Goal: Task Accomplishment & Management: Use online tool/utility

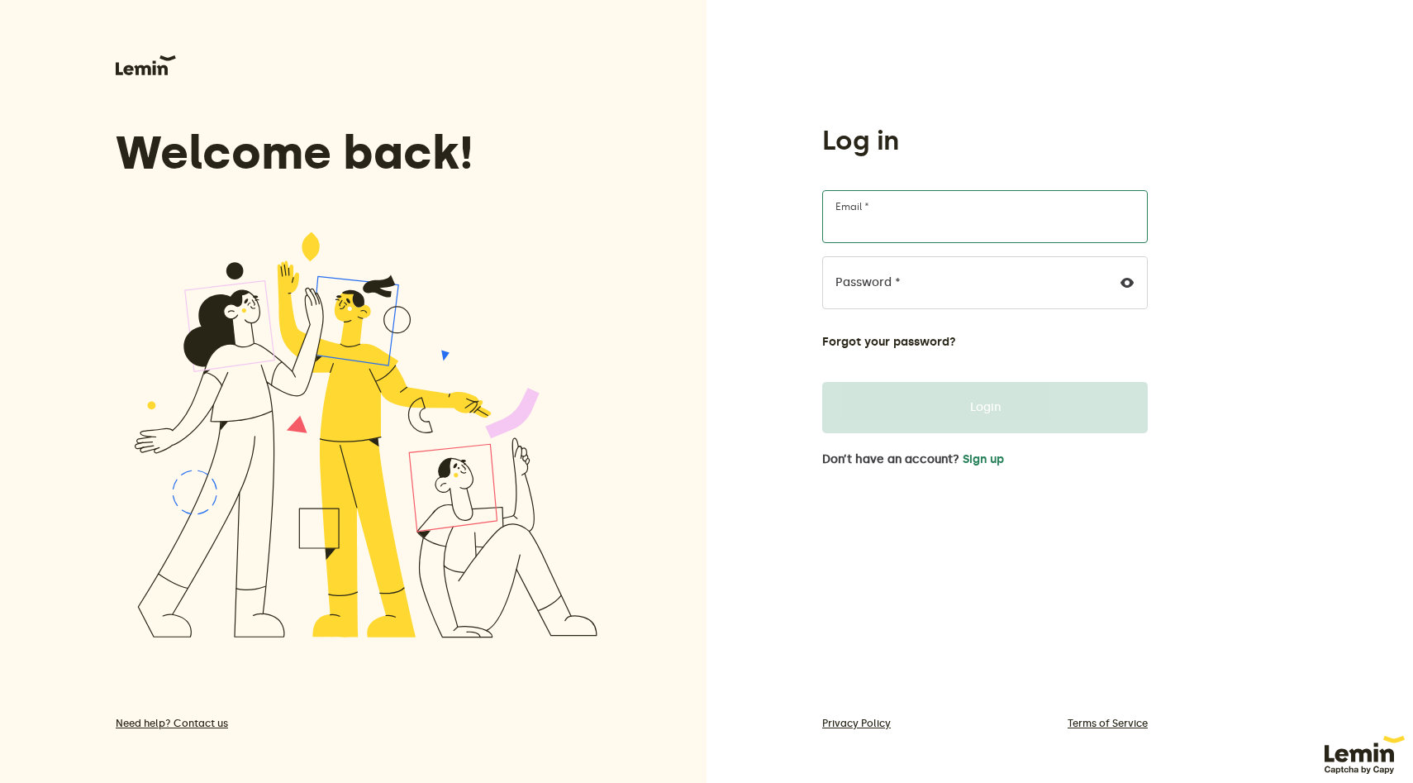
click at [963, 223] on input "Email *" at bounding box center [985, 216] width 326 height 53
click at [0, 782] on com-1password-button at bounding box center [0, 783] width 0 height 0
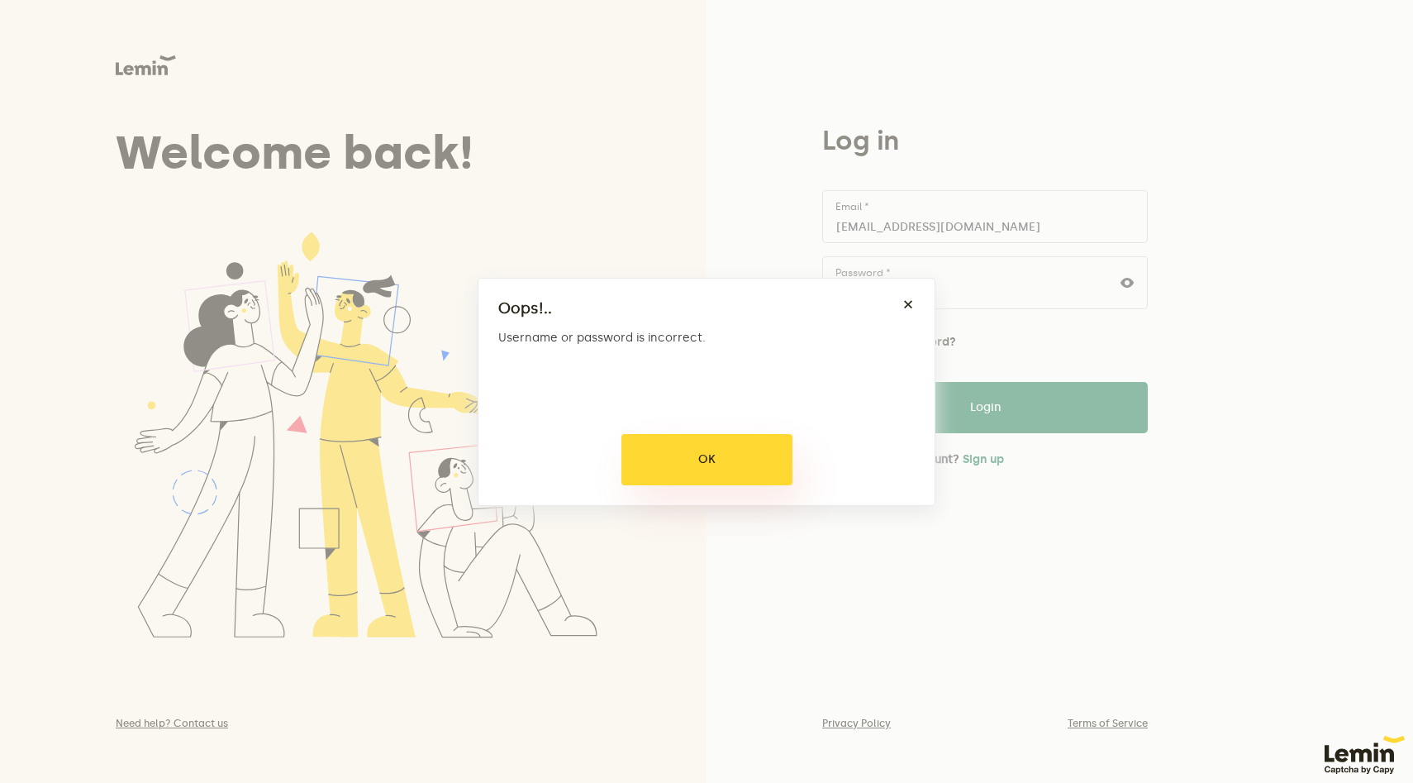
click at [713, 434] on button "OK" at bounding box center [706, 459] width 171 height 51
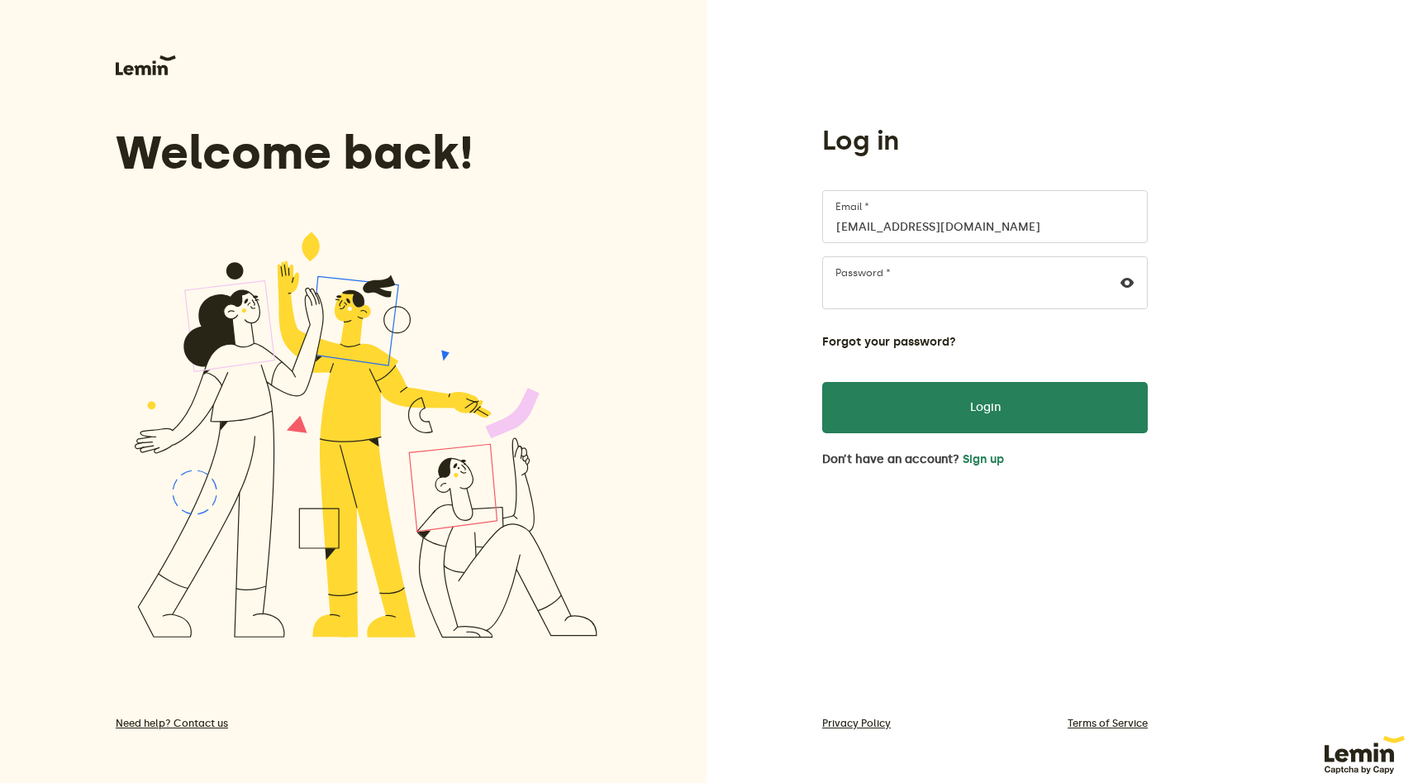
click at [1109, 277] on div at bounding box center [1127, 282] width 40 height 51
click at [1115, 277] on div at bounding box center [1127, 282] width 40 height 51
click at [1122, 280] on icon at bounding box center [1127, 282] width 13 height 13
click at [1216, 276] on div "Log in [EMAIL_ADDRESS][DOMAIN_NAME] Email * Password * Forgot your password? Lo…" at bounding box center [1060, 391] width 707 height 783
drag, startPoint x: 1022, startPoint y: 240, endPoint x: 854, endPoint y: 132, distance: 199.7
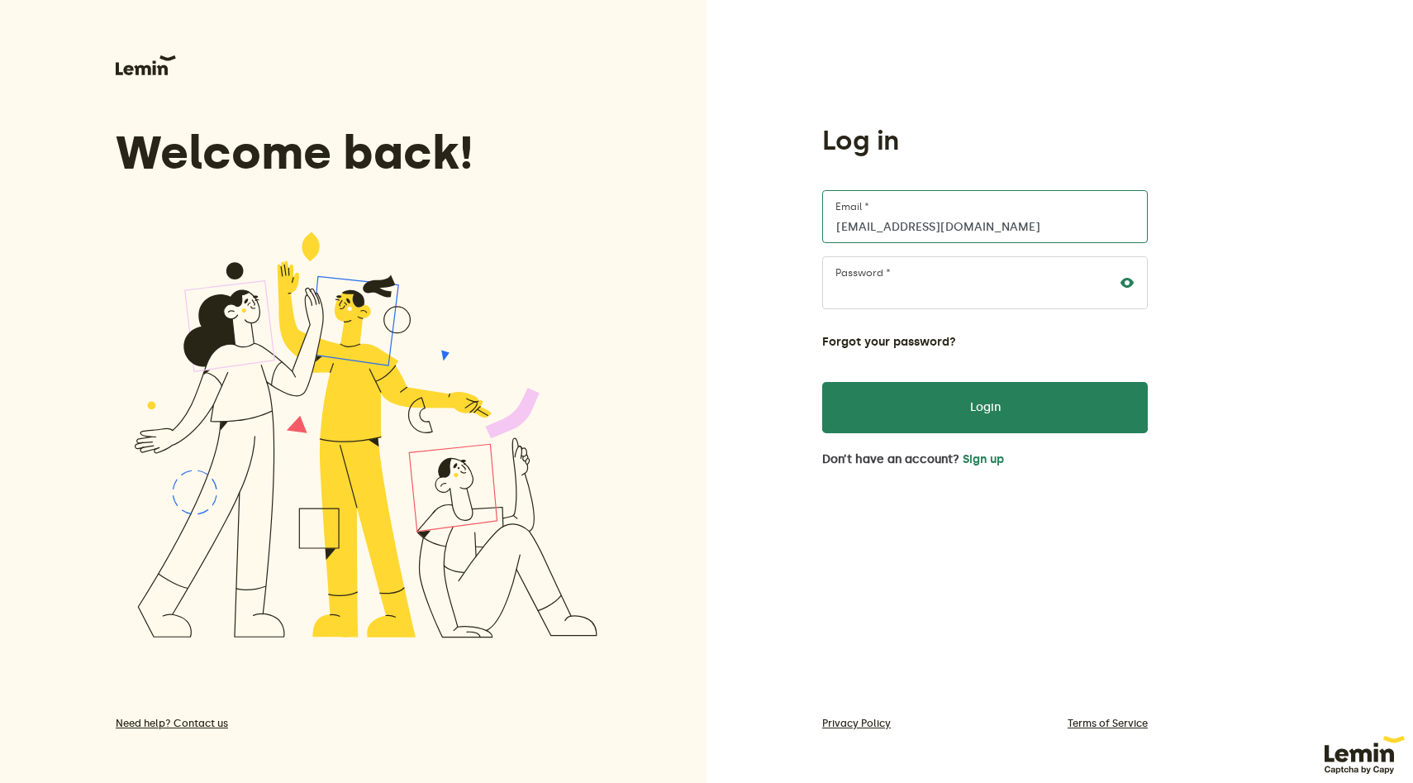
click at [854, 132] on div "Log in [EMAIL_ADDRESS][DOMAIN_NAME] Email * Password * Forgot your password? Lo…" at bounding box center [985, 295] width 352 height 342
click at [822, 382] on button "Login" at bounding box center [985, 407] width 326 height 51
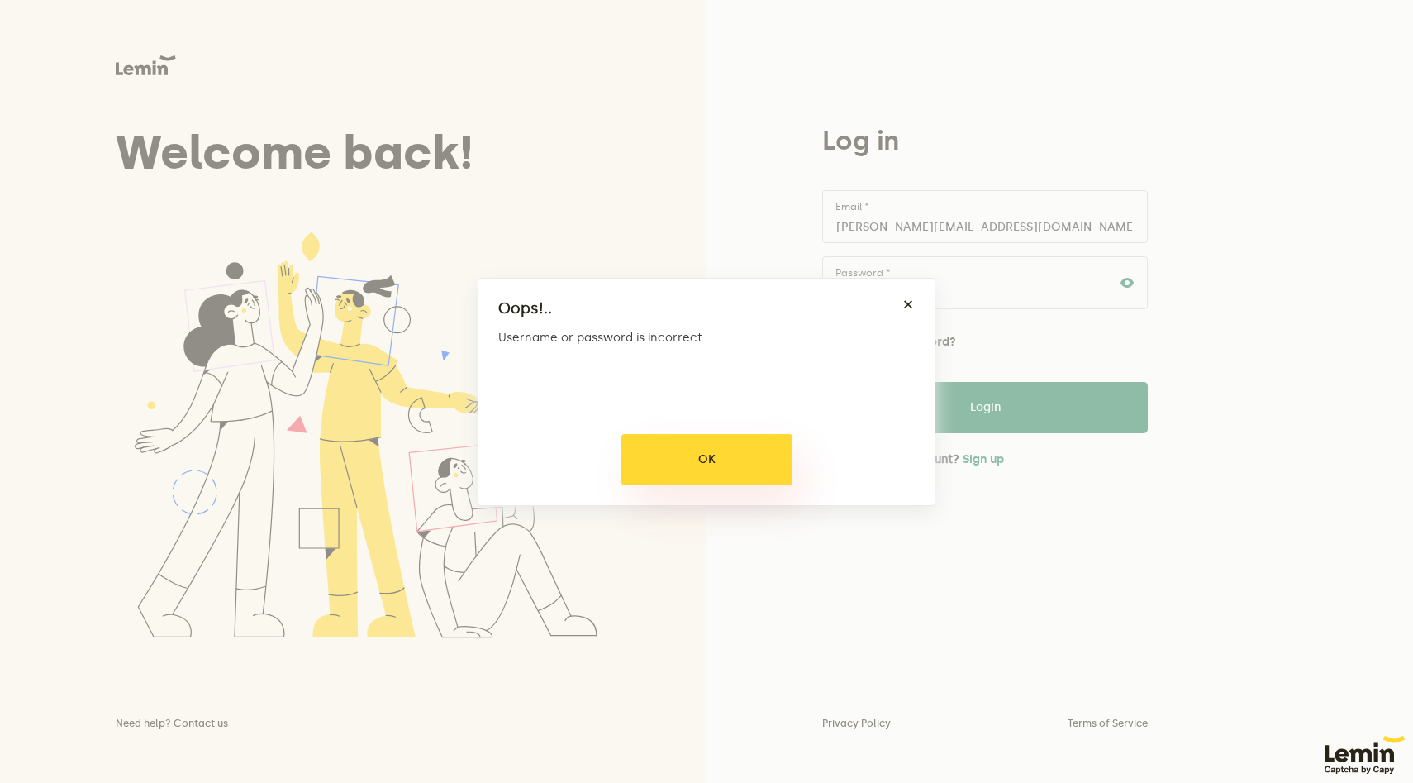
click at [688, 441] on button "OK" at bounding box center [706, 459] width 171 height 51
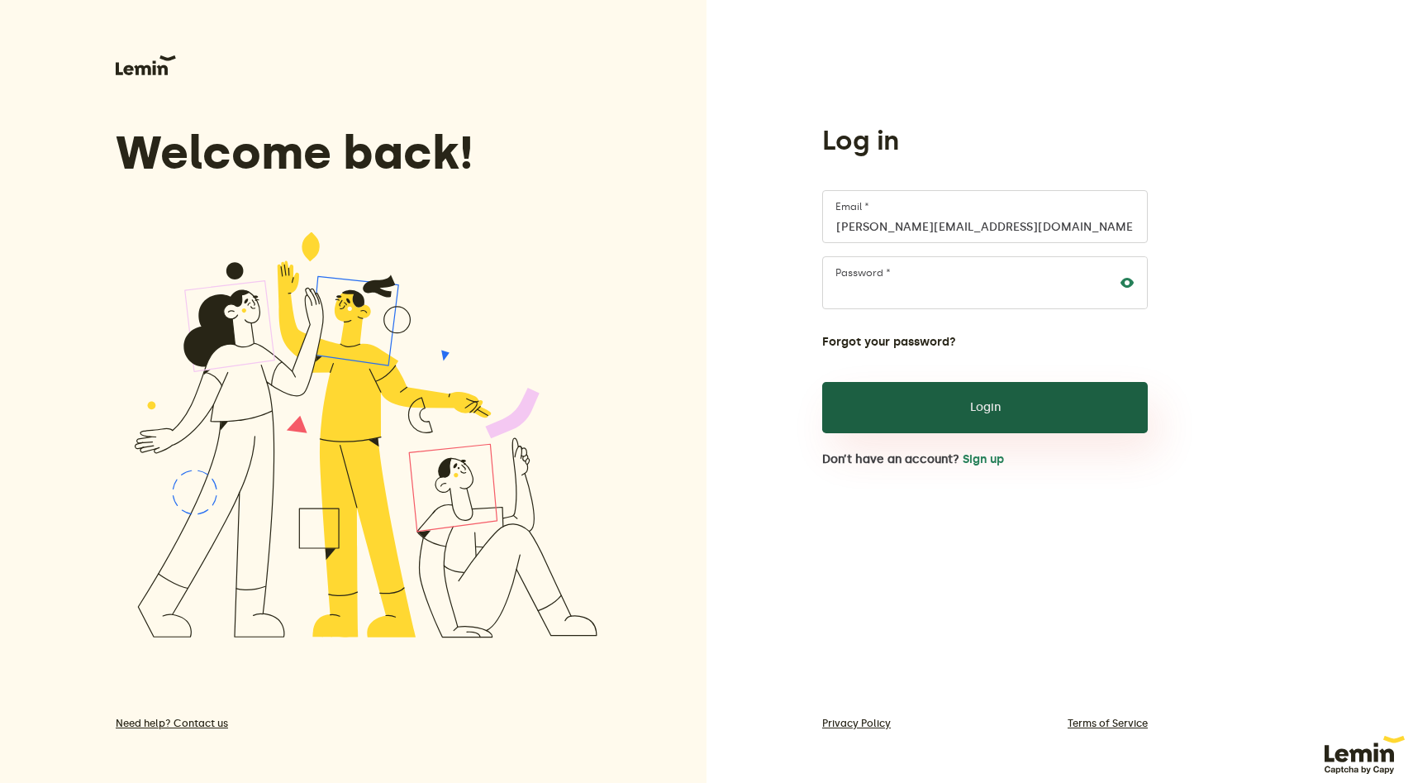
click at [897, 409] on button "Login" at bounding box center [985, 407] width 326 height 51
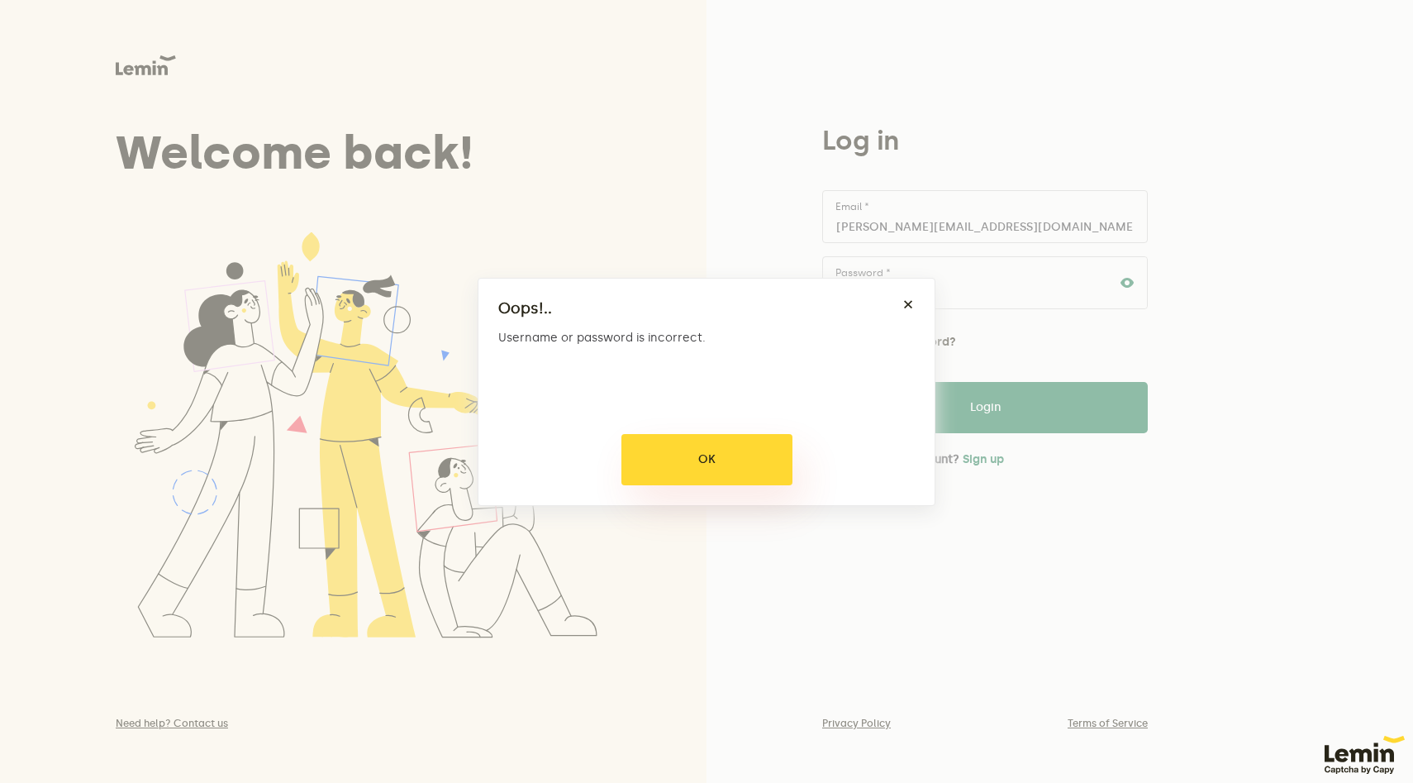
click at [758, 483] on button "OK" at bounding box center [706, 459] width 171 height 51
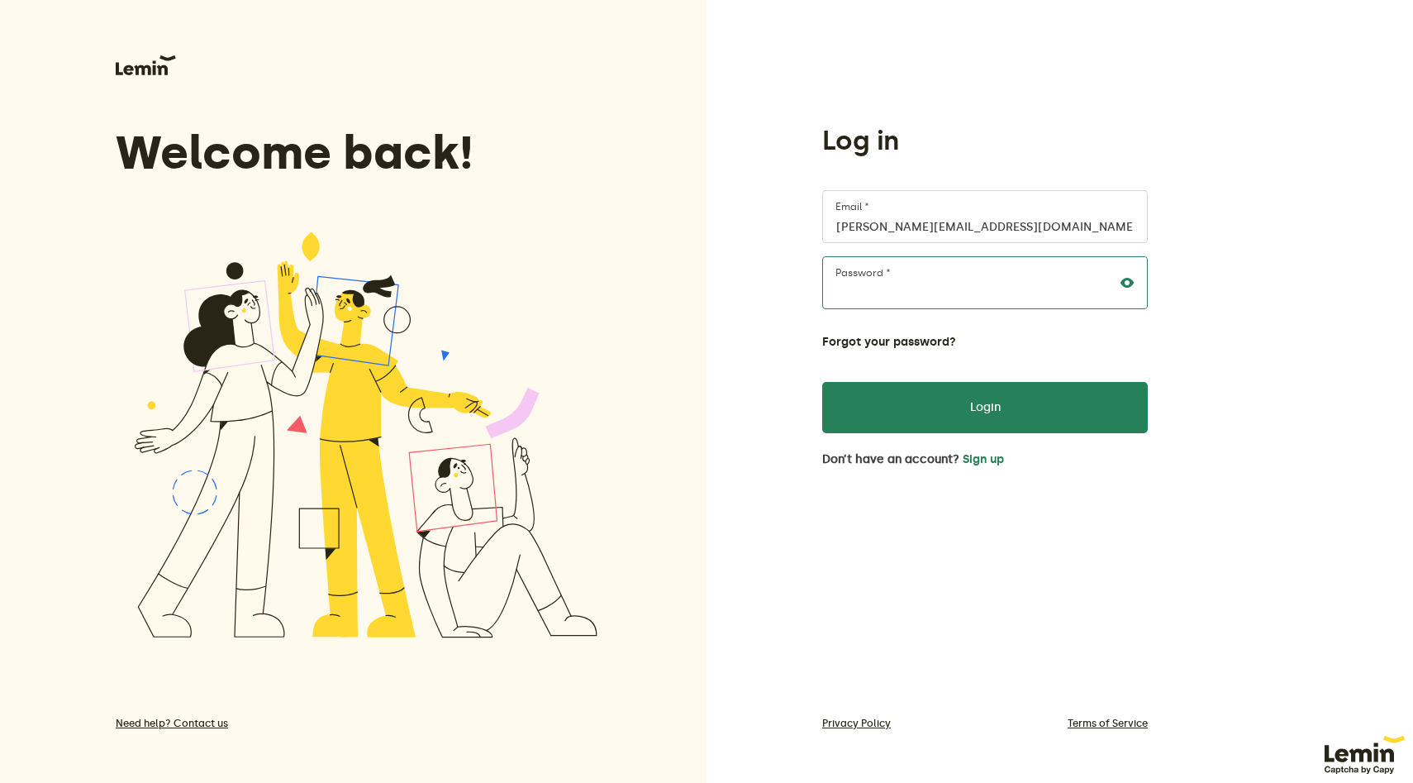
click at [777, 278] on div "Log in [PERSON_NAME][EMAIL_ADDRESS][DOMAIN_NAME][DATE] Email * Password * Forgo…" at bounding box center [1060, 391] width 707 height 783
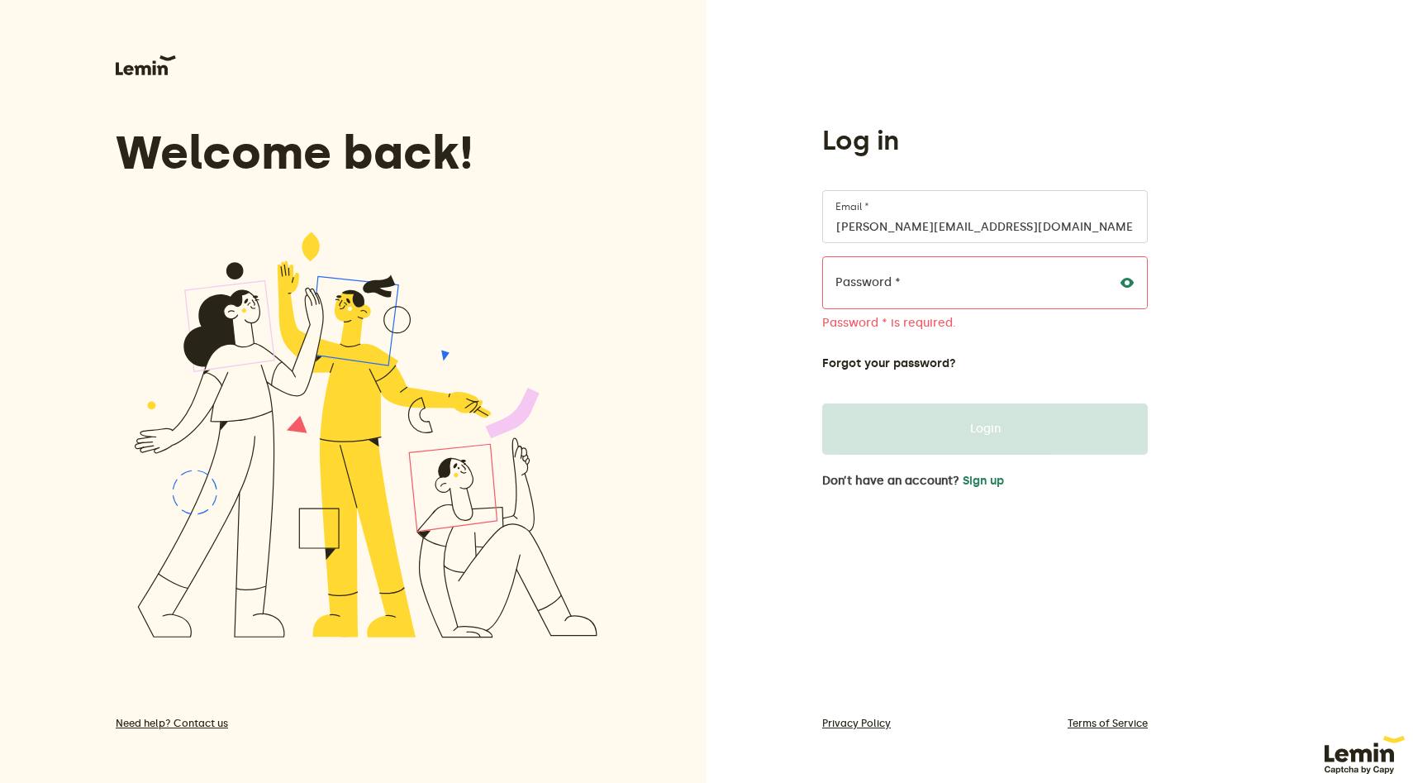
click at [1134, 288] on div at bounding box center [1127, 282] width 40 height 51
click at [1125, 283] on icon at bounding box center [1127, 282] width 13 height 13
drag, startPoint x: 872, startPoint y: 226, endPoint x: 1134, endPoint y: 218, distance: 262.1
click at [1134, 218] on input "[PERSON_NAME][EMAIL_ADDRESS][DOMAIN_NAME][DATE]" at bounding box center [985, 216] width 326 height 53
type input "[DOMAIN_NAME][DATE]"
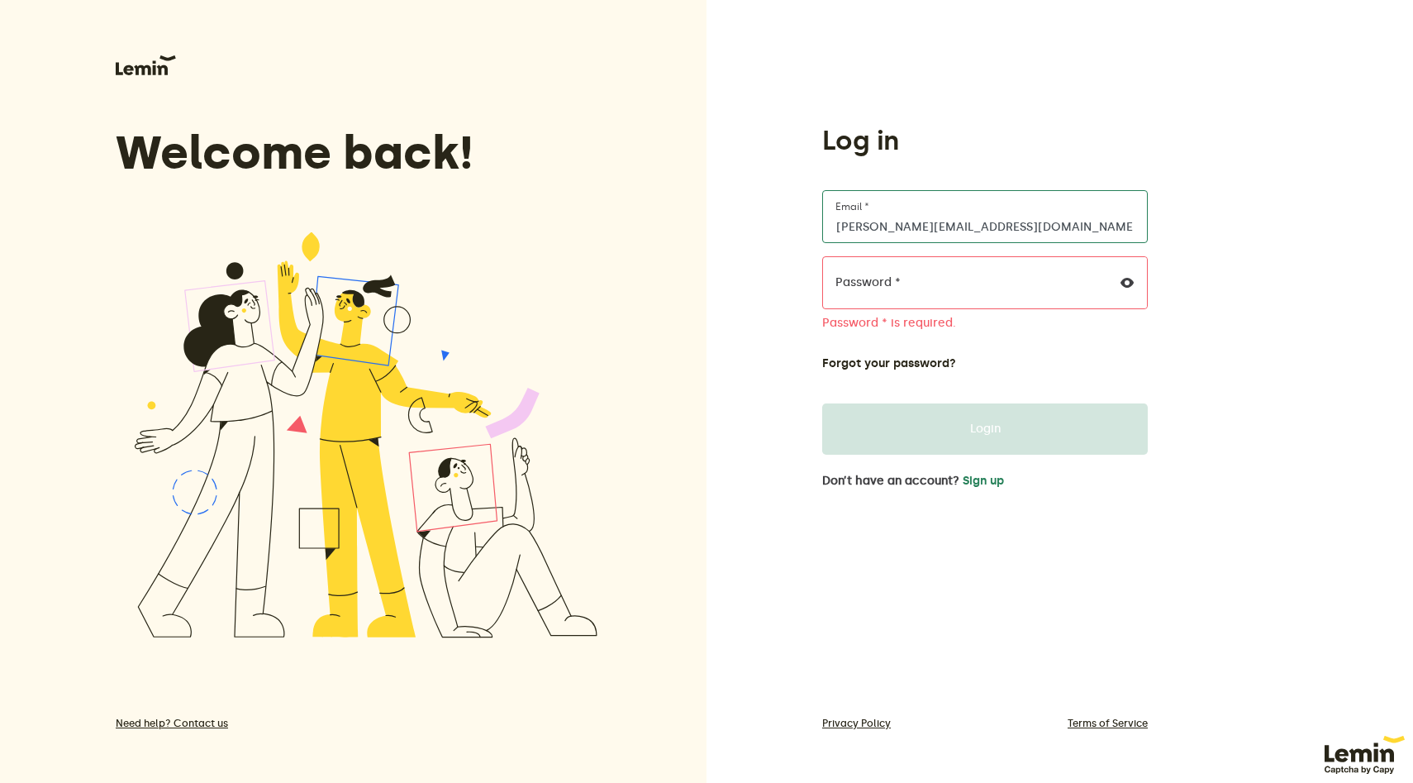
type input "[PERSON_NAME][EMAIL_ADDRESS][DOMAIN_NAME]"
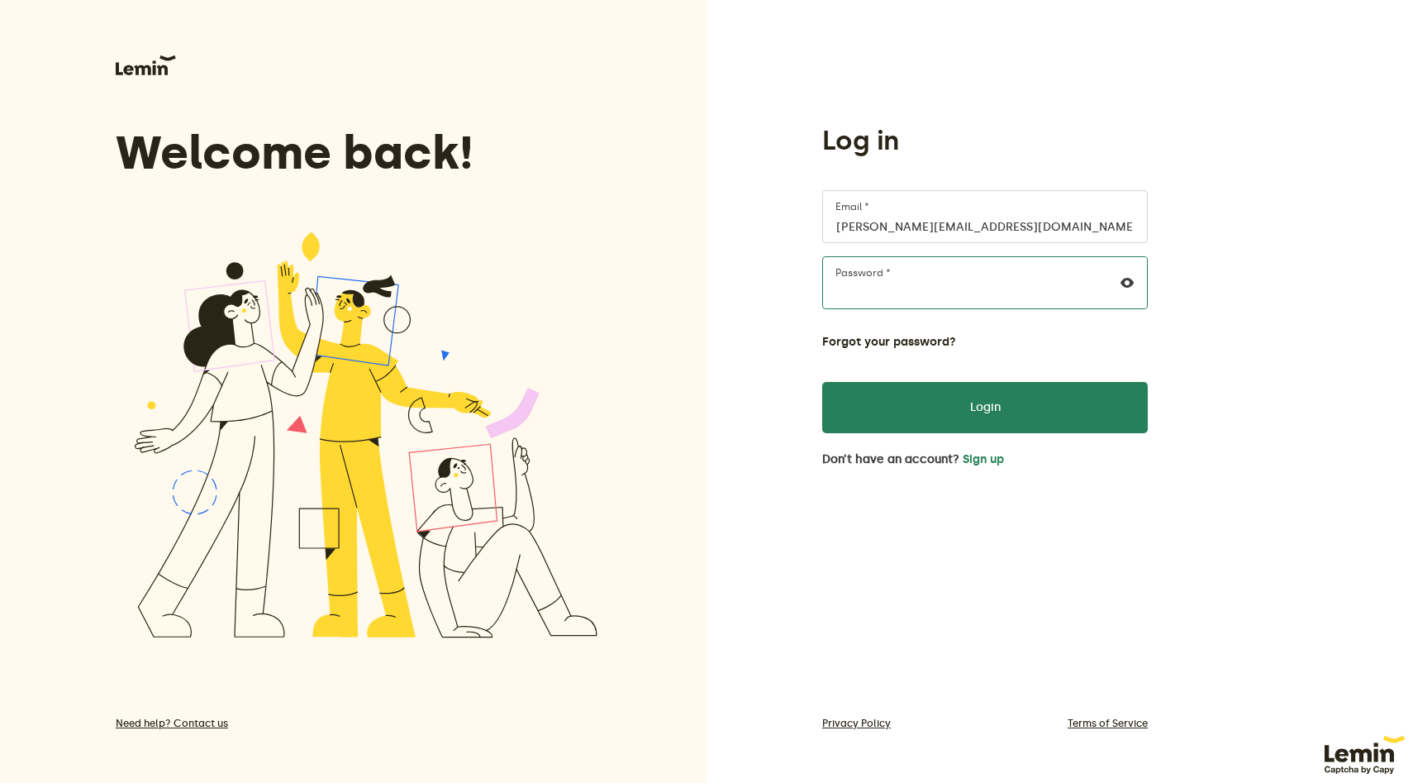
click at [822, 382] on button "Login" at bounding box center [985, 407] width 326 height 51
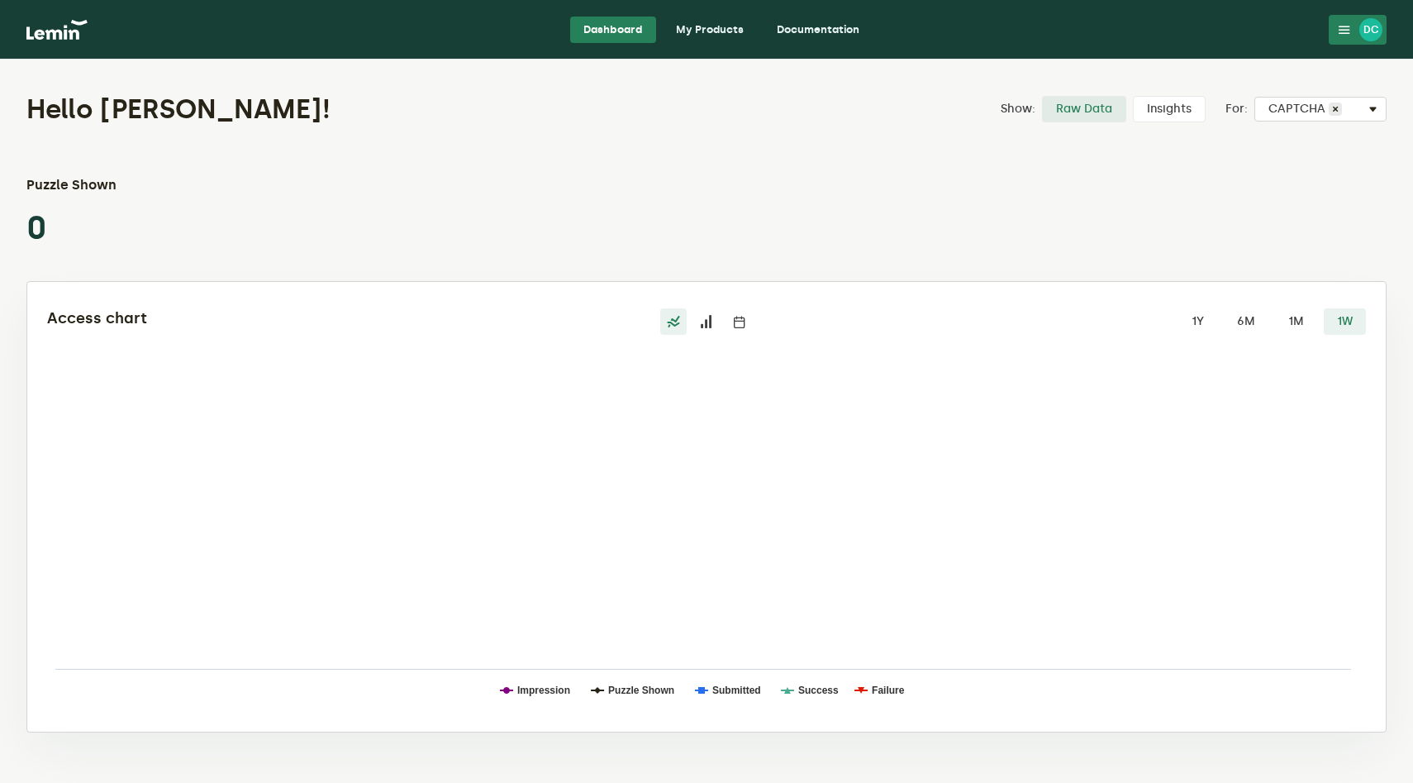
click at [726, 24] on link "My Products" at bounding box center [710, 30] width 94 height 26
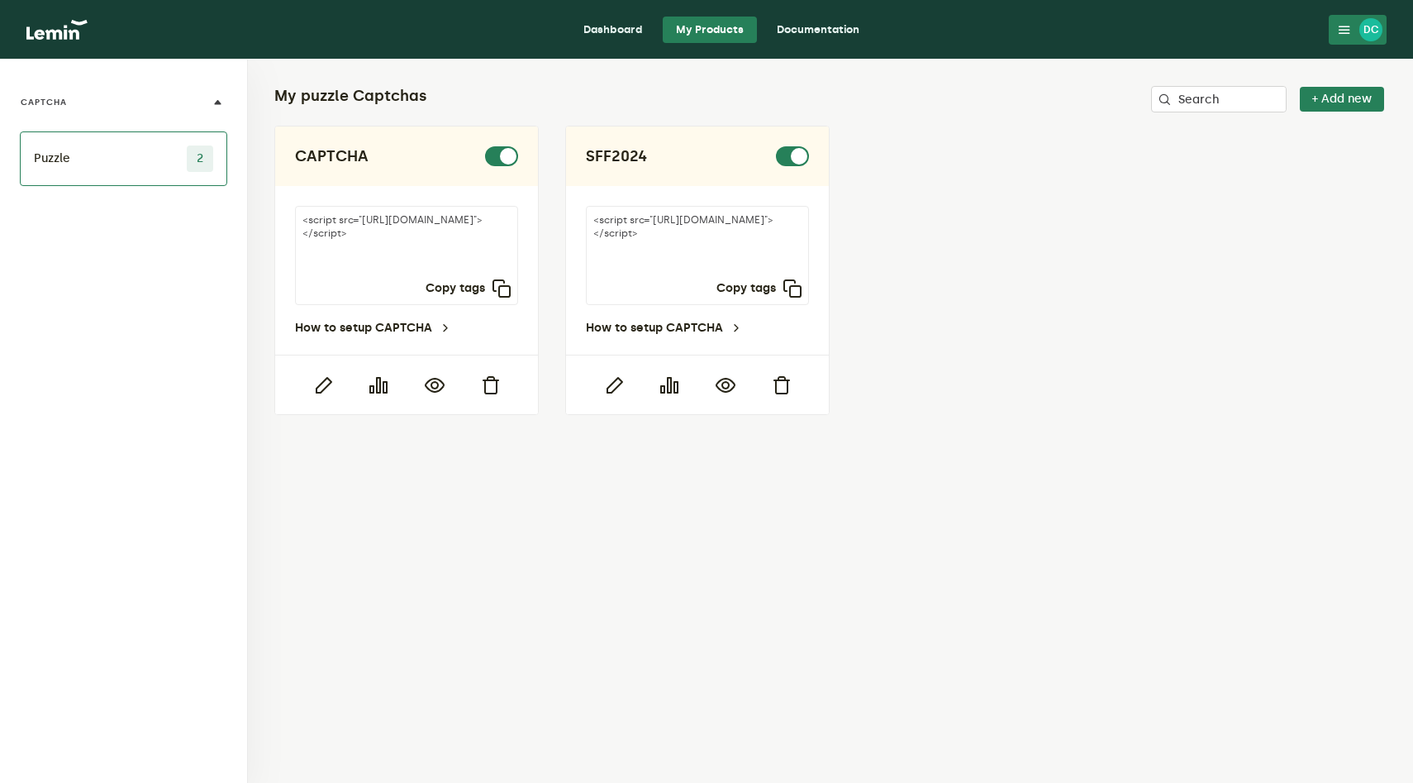
click at [795, 31] on link "Documentation" at bounding box center [818, 30] width 109 height 26
click at [607, 25] on link "Dashboard" at bounding box center [613, 30] width 86 height 26
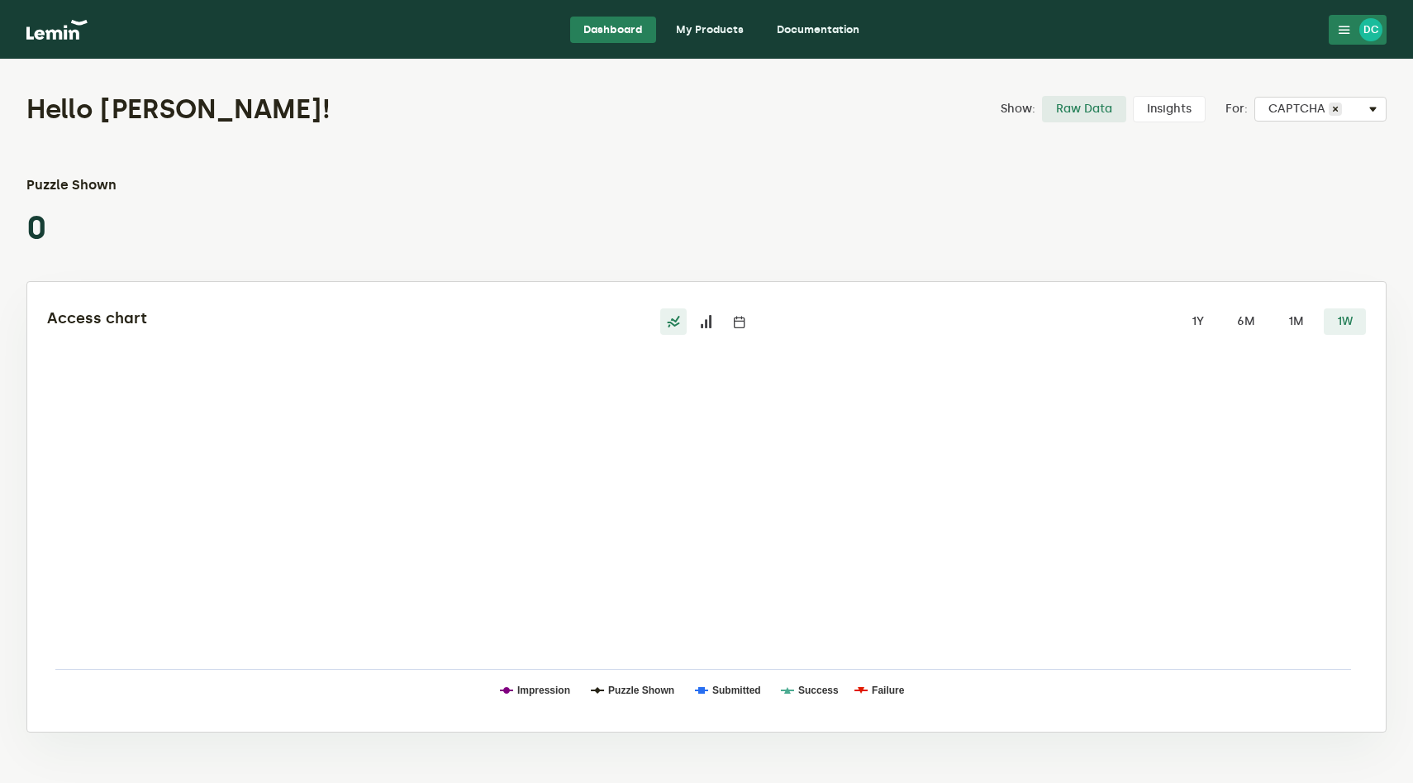
click at [705, 323] on icon at bounding box center [706, 321] width 13 height 13
click at [693, 308] on input "radio" at bounding box center [693, 308] width 0 height 0
click at [737, 321] on icon at bounding box center [739, 321] width 13 height 13
click at [726, 308] on input "radio" at bounding box center [726, 308] width 0 height 0
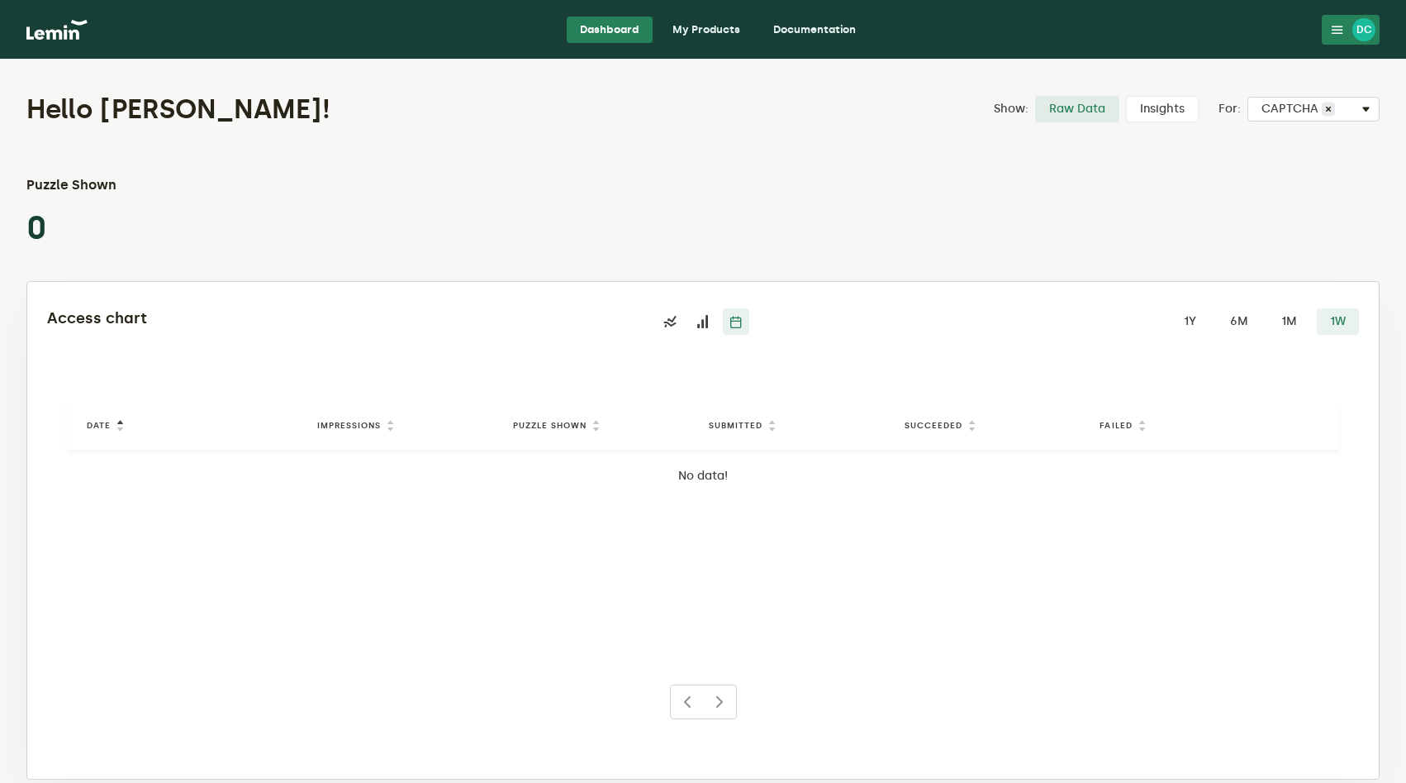
click at [713, 321] on label at bounding box center [703, 321] width 26 height 26
click at [690, 308] on input "radio" at bounding box center [690, 308] width 0 height 0
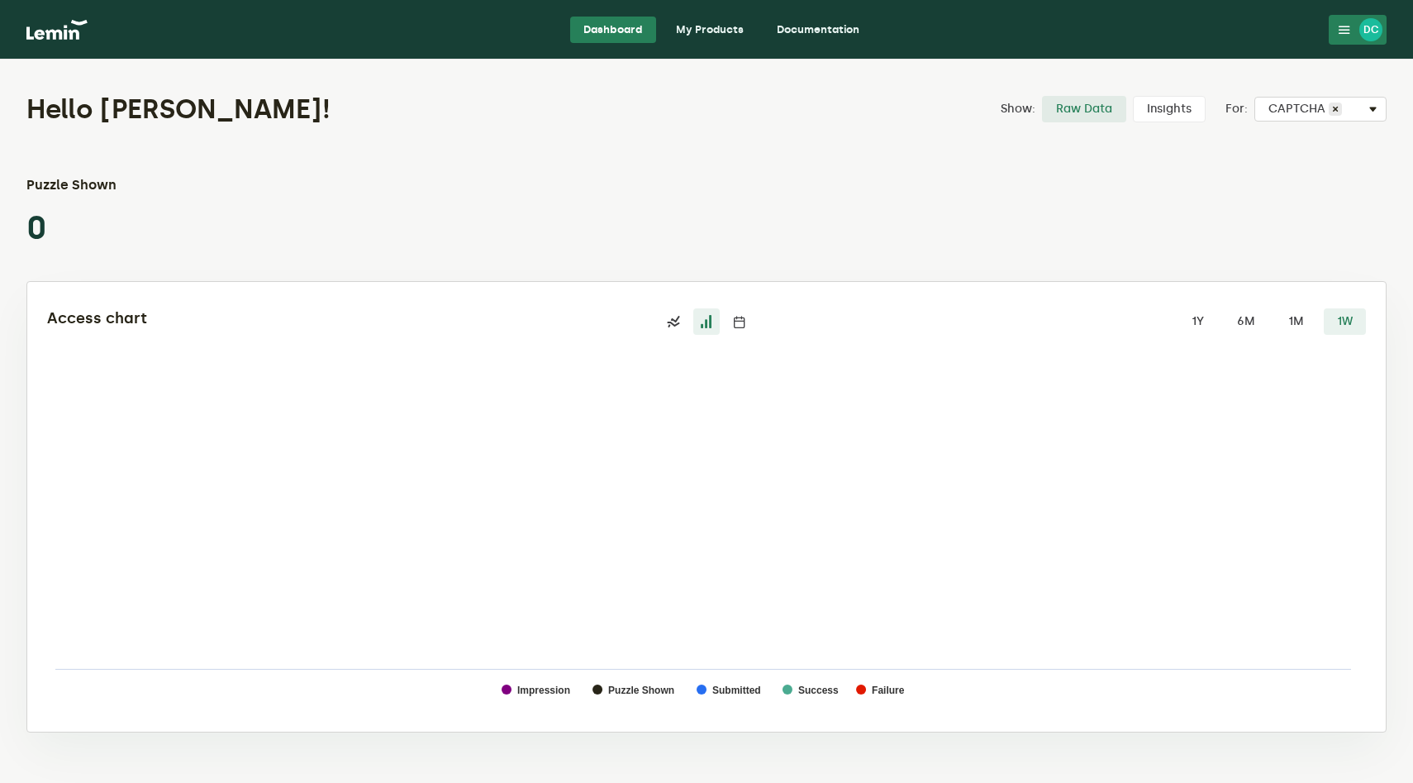
click at [702, 42] on nav "Dashboard My Products Documentation DC DC [PERSON_NAME] [PERSON_NAME][EMAIL_ADD…" at bounding box center [706, 29] width 1413 height 59
click at [692, 33] on link "My Products" at bounding box center [710, 30] width 94 height 26
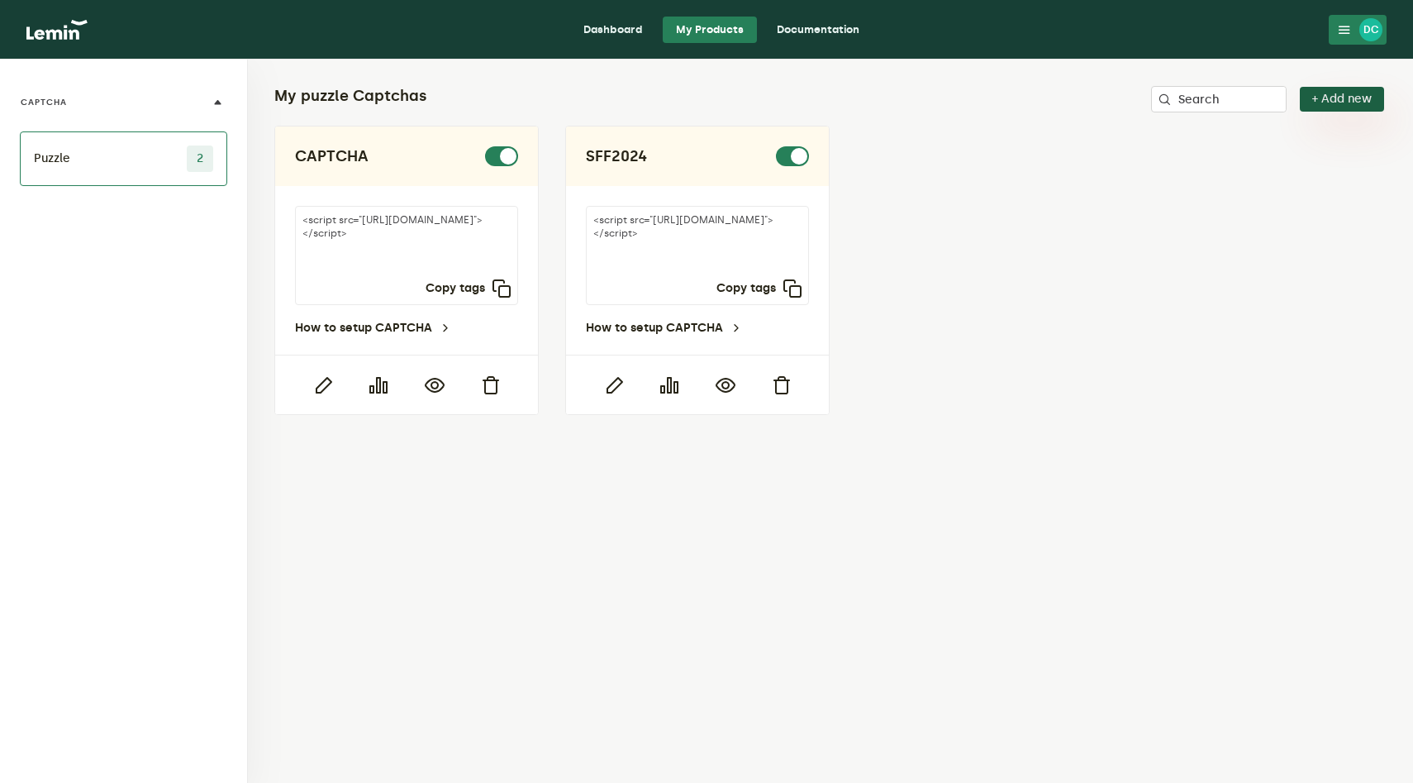
click at [1364, 104] on button "+ Add new" at bounding box center [1342, 99] width 84 height 25
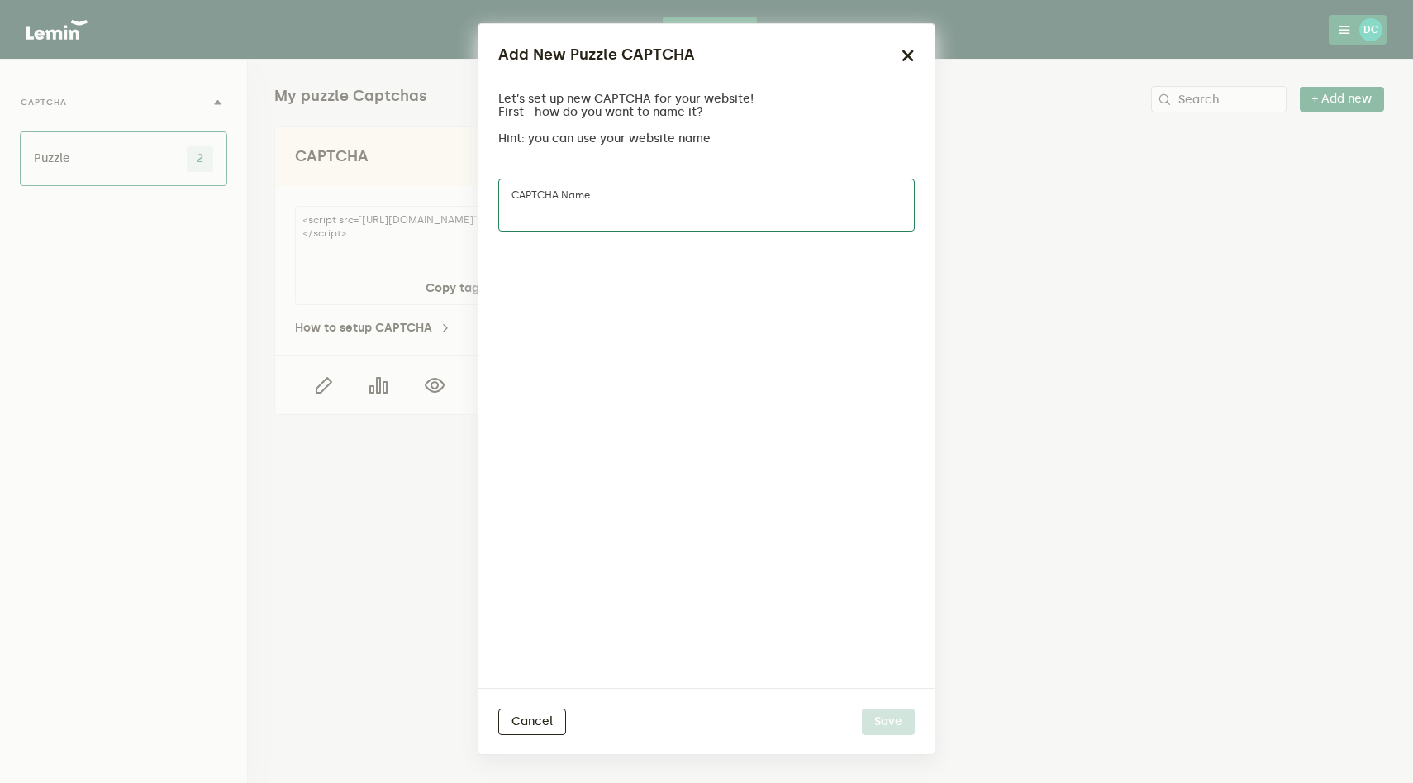
click at [697, 214] on input "CAPTCHA name" at bounding box center [706, 204] width 416 height 53
type input "Senjin"
click at [884, 720] on button "Save" at bounding box center [888, 721] width 53 height 26
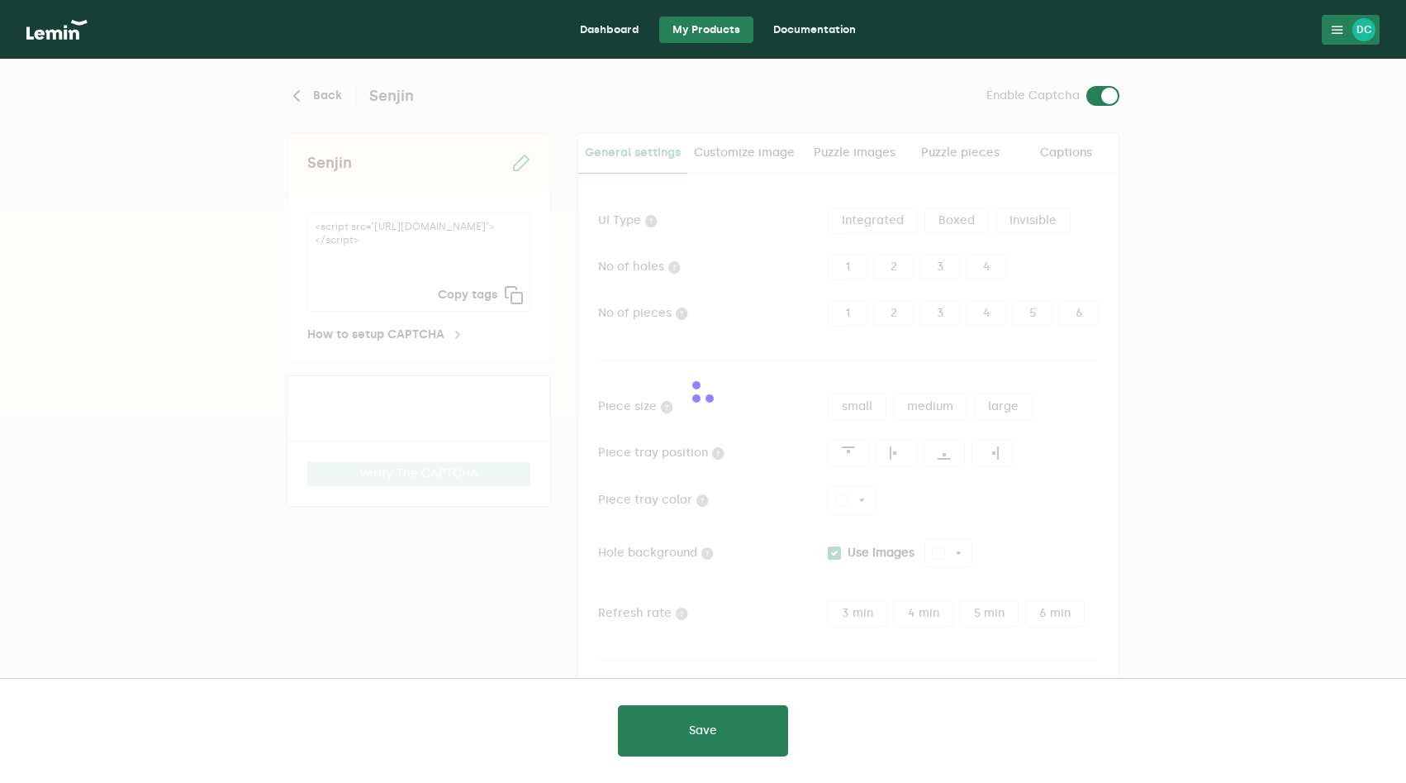
type input "white"
checkbox input "true"
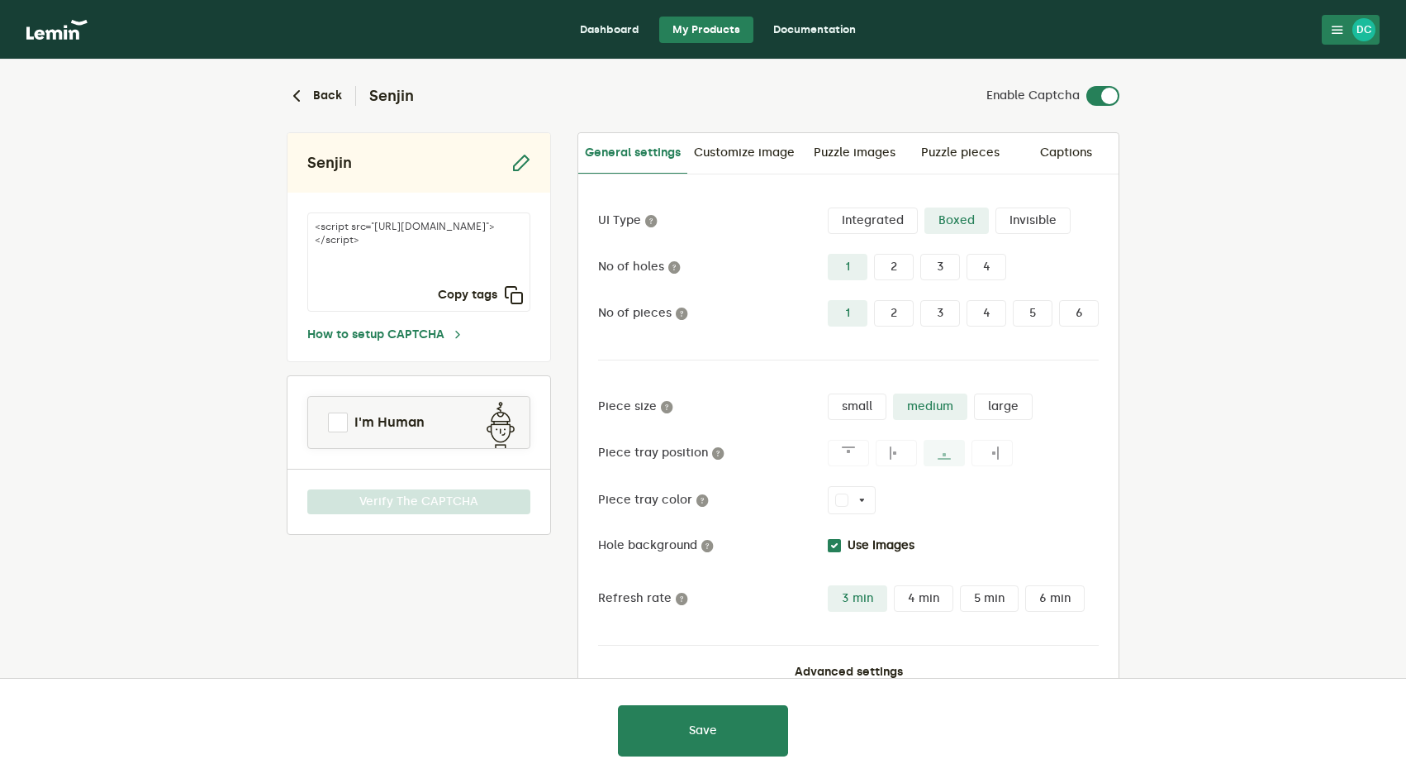
scroll to position [49, 0]
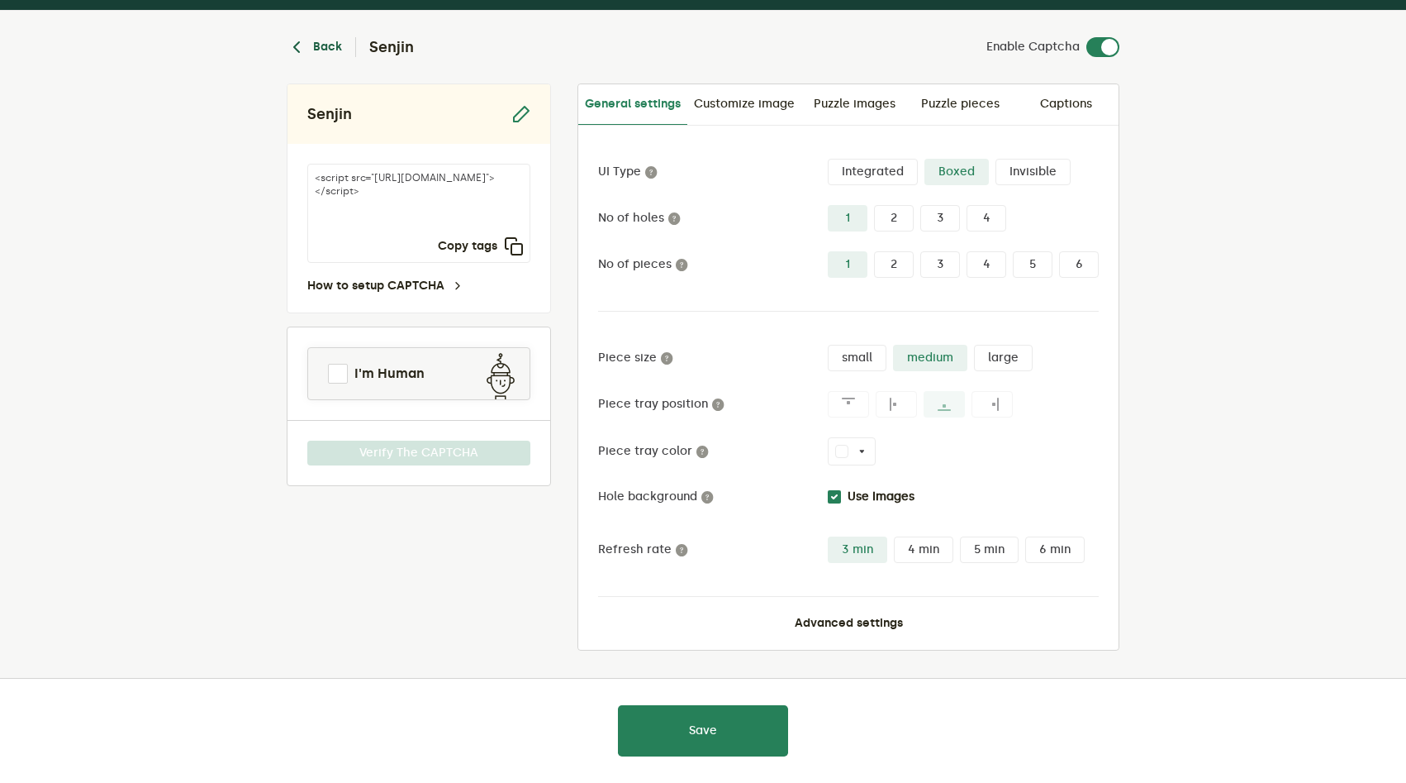
click at [340, 52] on button "Back" at bounding box center [314, 47] width 55 height 20
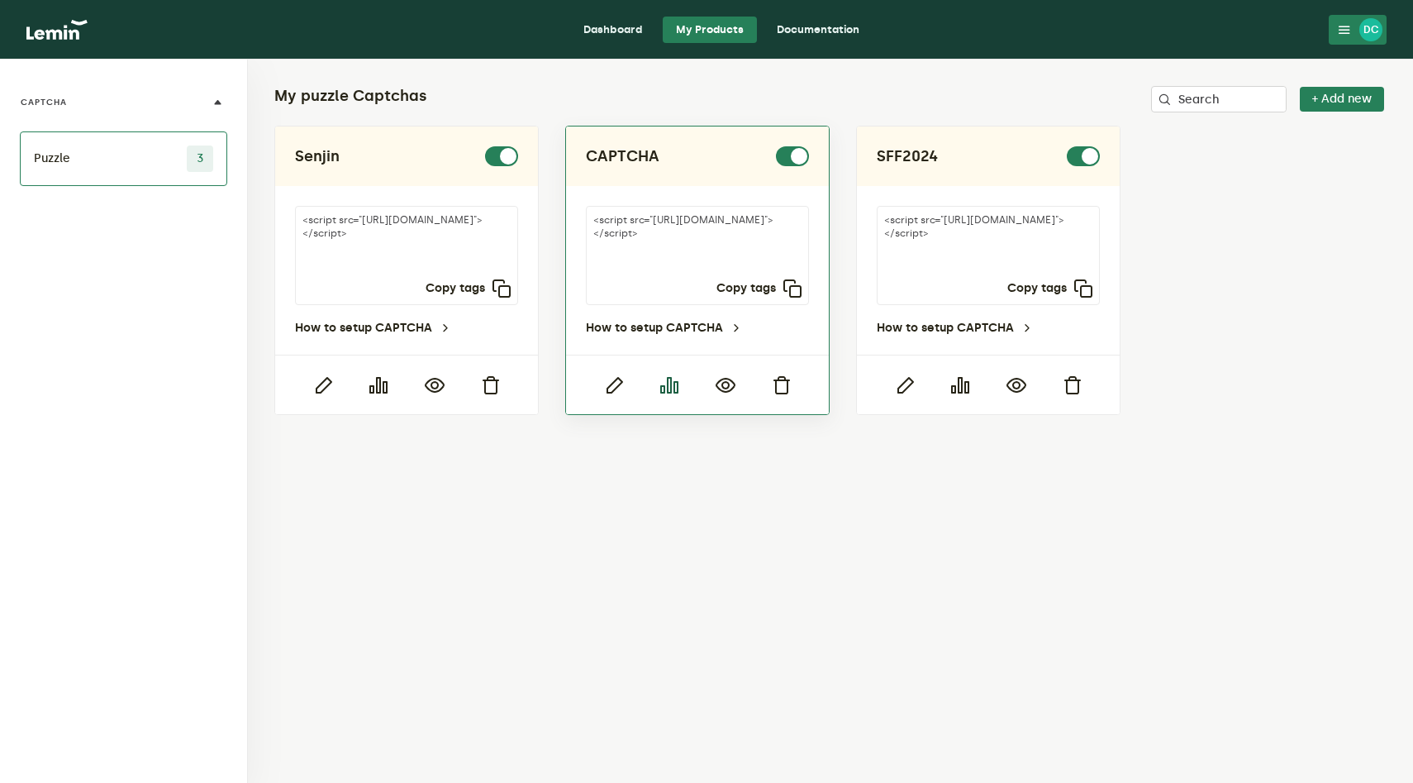
click at [670, 385] on icon "button" at bounding box center [669, 385] width 20 height 20
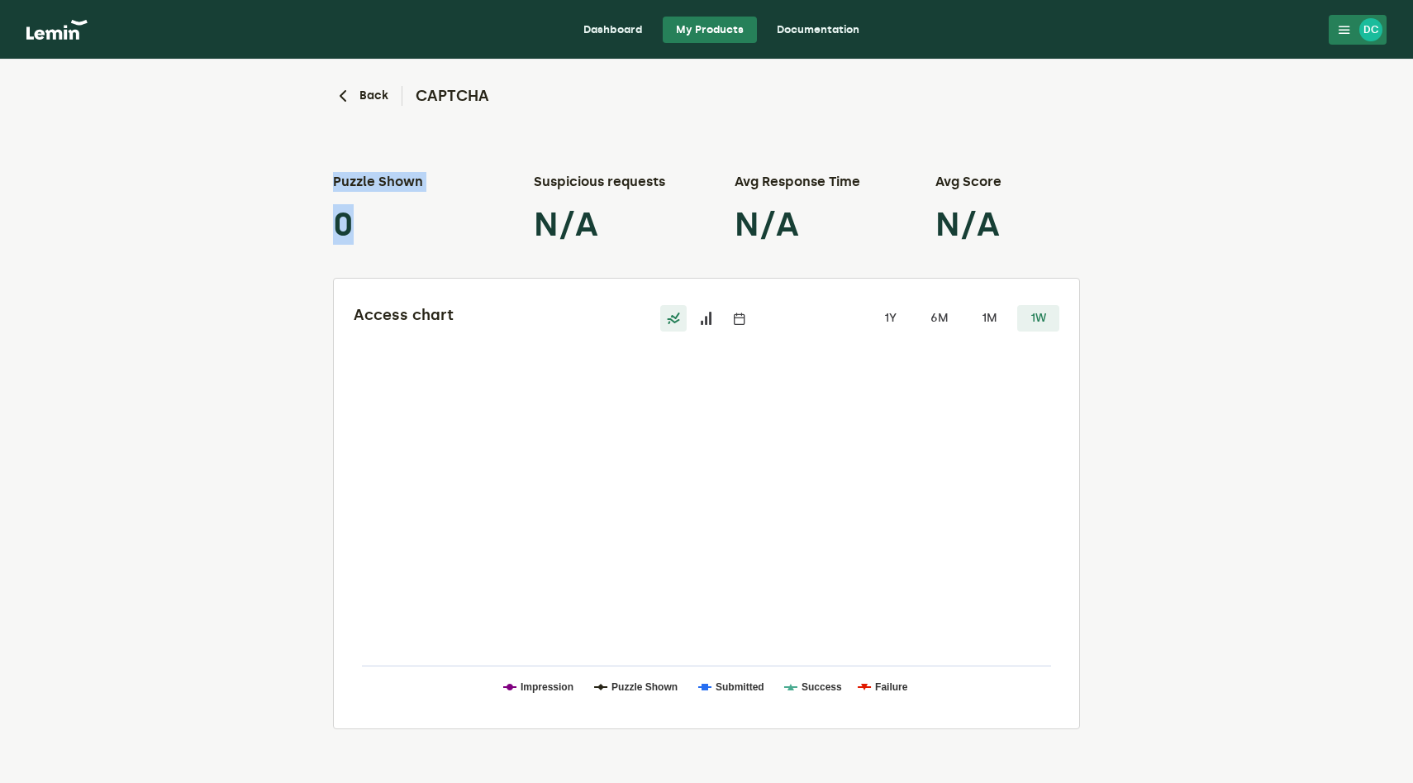
drag, startPoint x: 334, startPoint y: 183, endPoint x: 412, endPoint y: 222, distance: 86.8
click at [0, 0] on lemin-number-widget "Puzzle Shown 0" at bounding box center [0, 0] width 0 height 0
click at [559, 183] on h3 "Suspicious requests" at bounding box center [605, 182] width 143 height 20
drag, startPoint x: 531, startPoint y: 180, endPoint x: 614, endPoint y: 237, distance: 101.1
click at [613, 237] on div "Puzzle Shown 0 Suspicious requests N/A Avg Response Time N/A Avg Score N/A" at bounding box center [706, 208] width 747 height 73
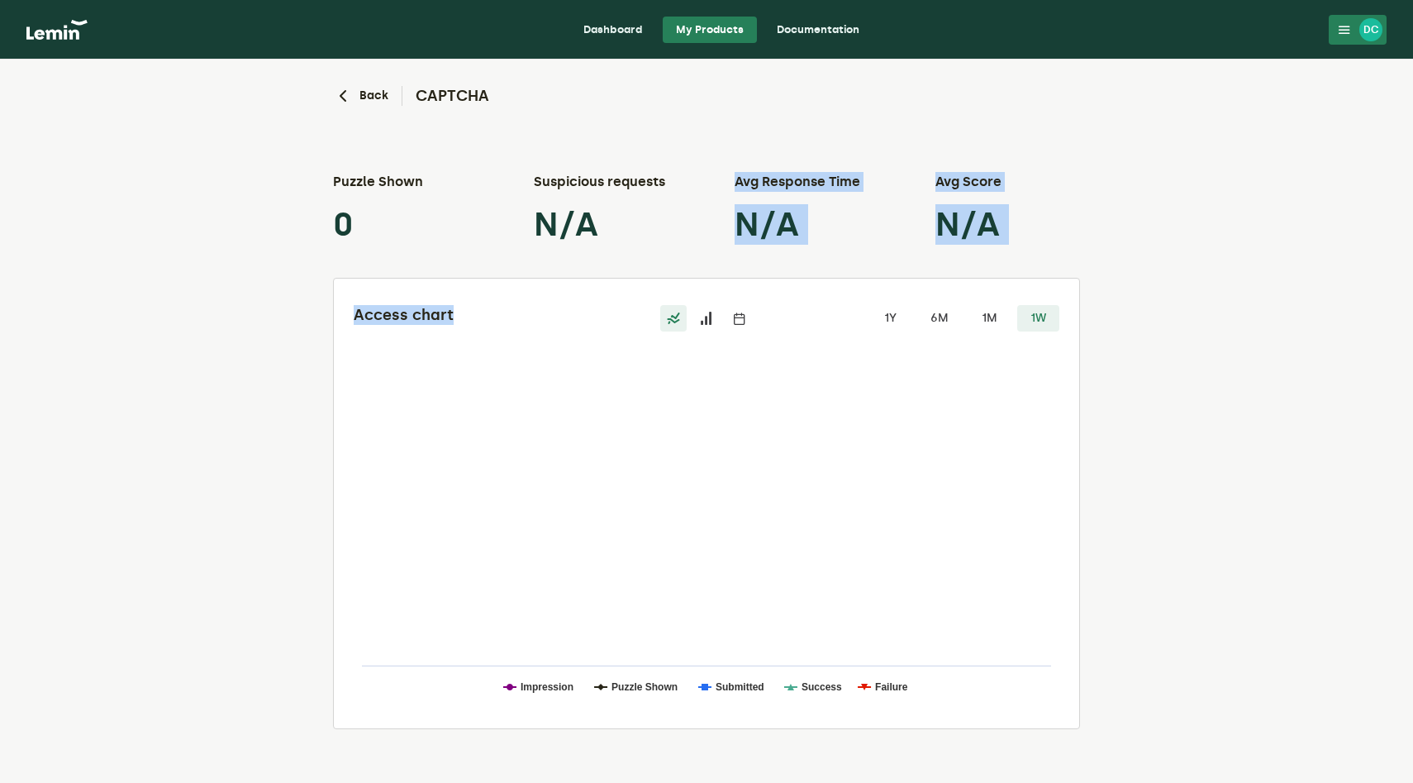
drag, startPoint x: 731, startPoint y: 179, endPoint x: 808, endPoint y: 255, distance: 108.1
click at [808, 255] on div "Back CAPTCHA Puzzle Shown 0 Suspicious requests N/A Avg Response Time N/A Avg S…" at bounding box center [706, 393] width 773 height 669
click at [1050, 181] on h3 "Avg Score" at bounding box center [1006, 182] width 143 height 20
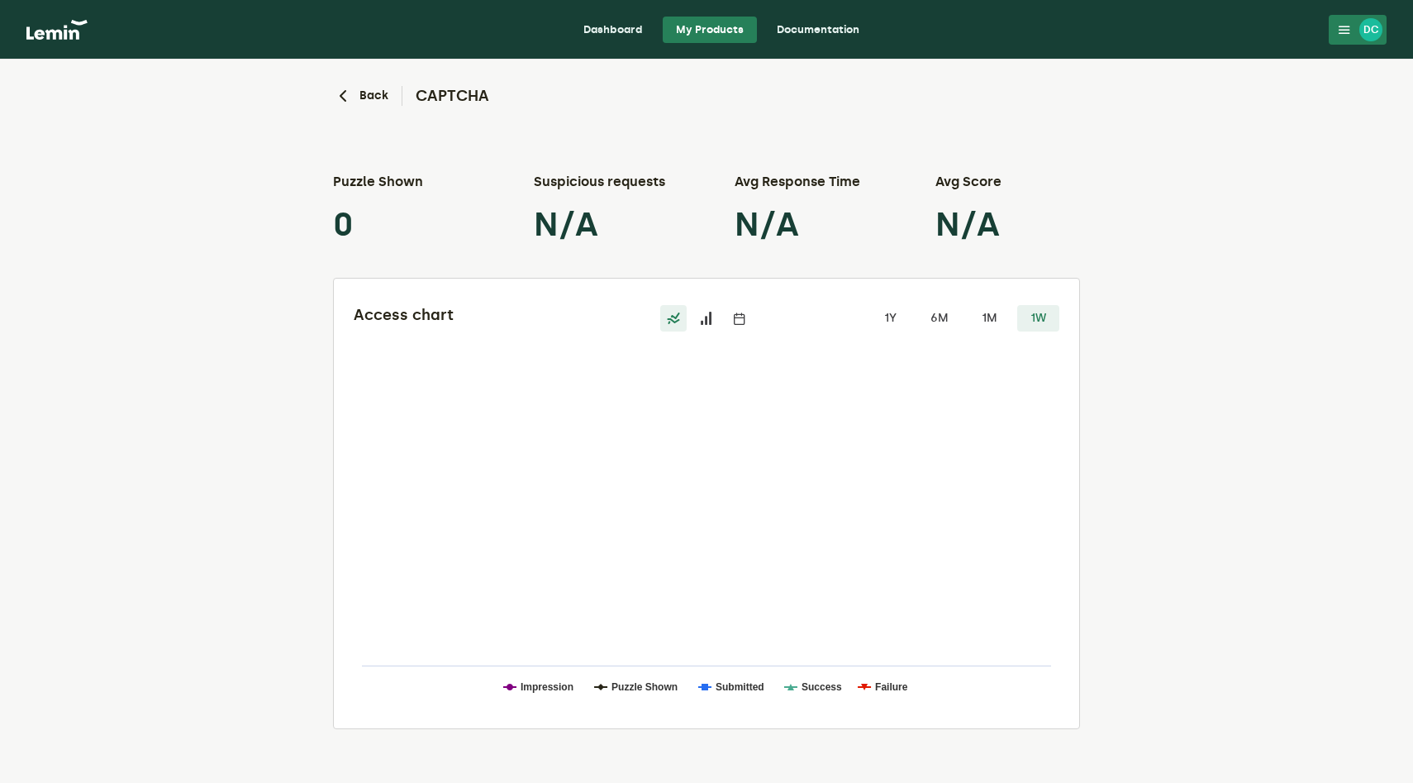
click at [699, 323] on label at bounding box center [706, 318] width 26 height 26
click at [693, 305] on input "radio" at bounding box center [693, 305] width 0 height 0
click at [733, 323] on icon at bounding box center [739, 318] width 13 height 13
click at [726, 305] on input "radio" at bounding box center [726, 305] width 0 height 0
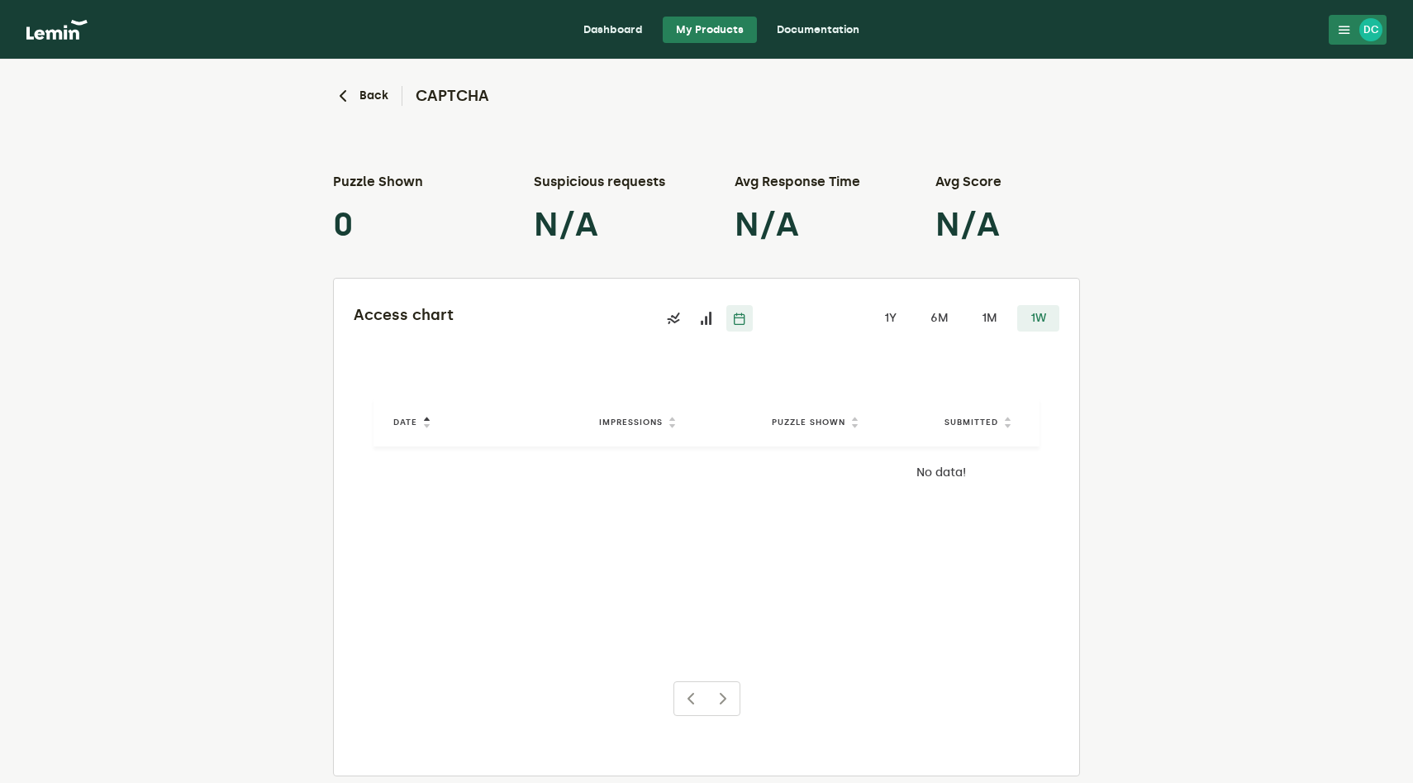
click at [692, 325] on div at bounding box center [706, 318] width 93 height 26
click at [673, 320] on icon at bounding box center [673, 318] width 13 height 13
click at [660, 305] on input "radio" at bounding box center [660, 305] width 0 height 0
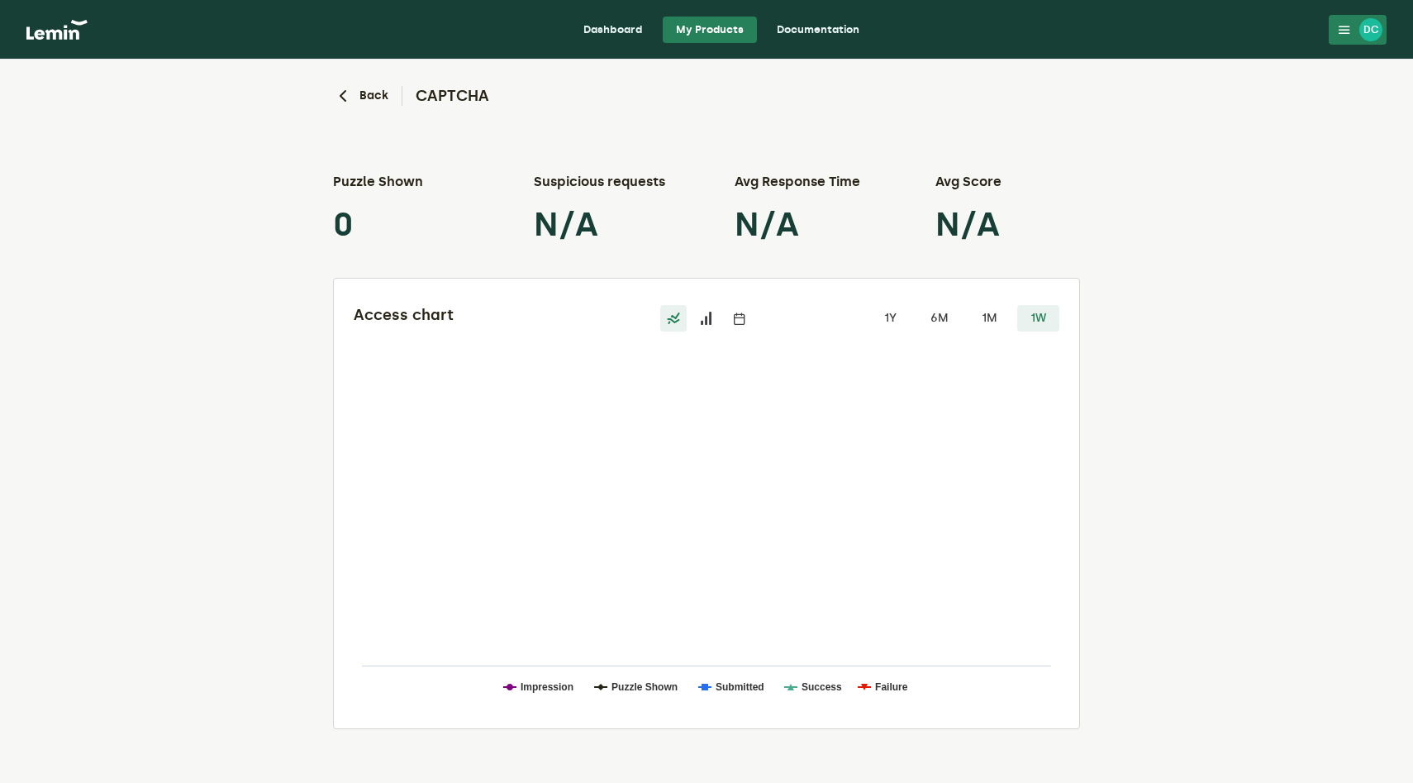
click at [685, 321] on label at bounding box center [673, 318] width 26 height 26
click at [660, 305] on input "radio" at bounding box center [660, 305] width 0 height 0
click at [946, 315] on label "6M" at bounding box center [939, 318] width 45 height 26
click at [917, 305] on input "6M" at bounding box center [917, 305] width 0 height 0
click at [980, 316] on label "1M" at bounding box center [990, 318] width 42 height 26
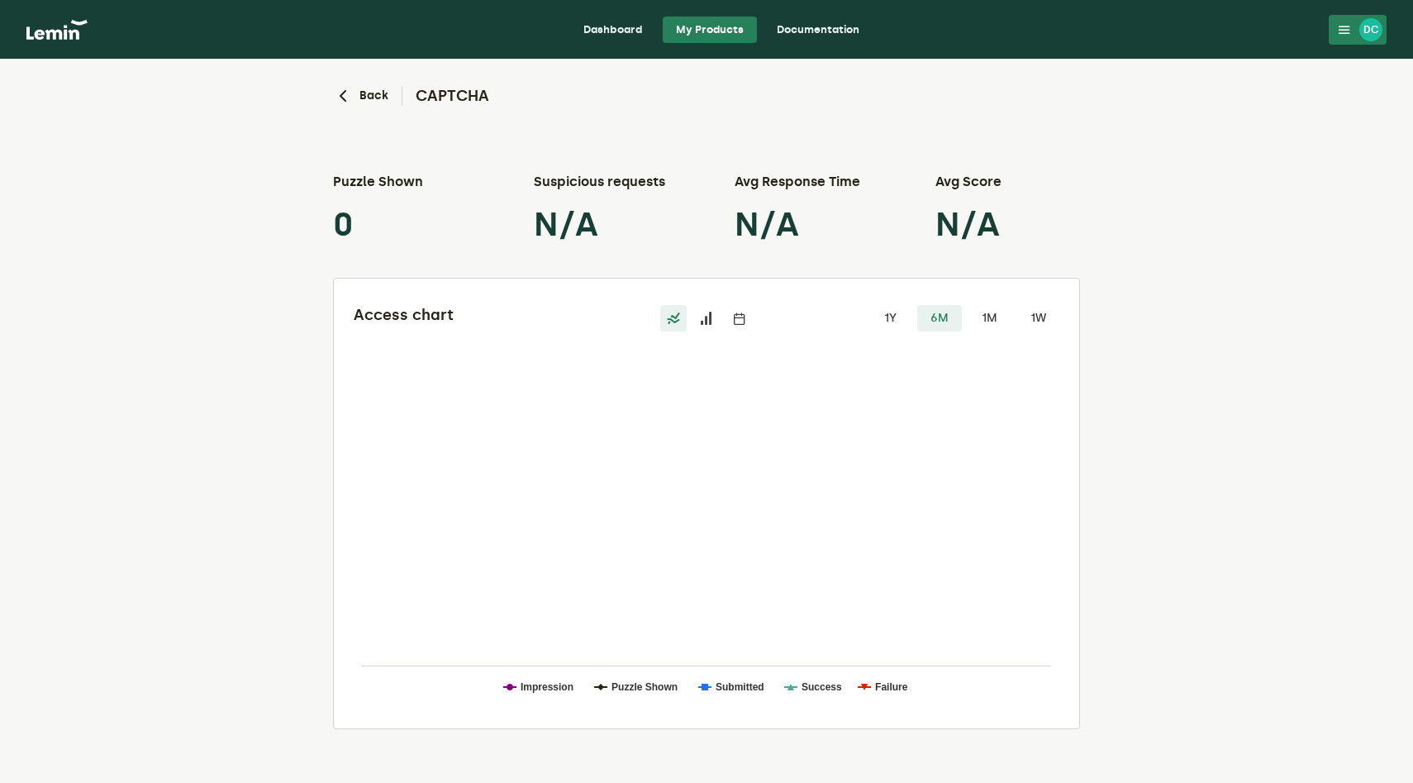
click at [969, 305] on input "1M" at bounding box center [969, 305] width 0 height 0
click at [900, 315] on label "1Y" at bounding box center [891, 318] width 40 height 26
click at [871, 305] on input "1Y" at bounding box center [871, 305] width 0 height 0
click at [1040, 317] on label "1W" at bounding box center [1038, 318] width 42 height 26
click at [1017, 305] on input "1W" at bounding box center [1017, 305] width 0 height 0
